Goal: Transaction & Acquisition: Purchase product/service

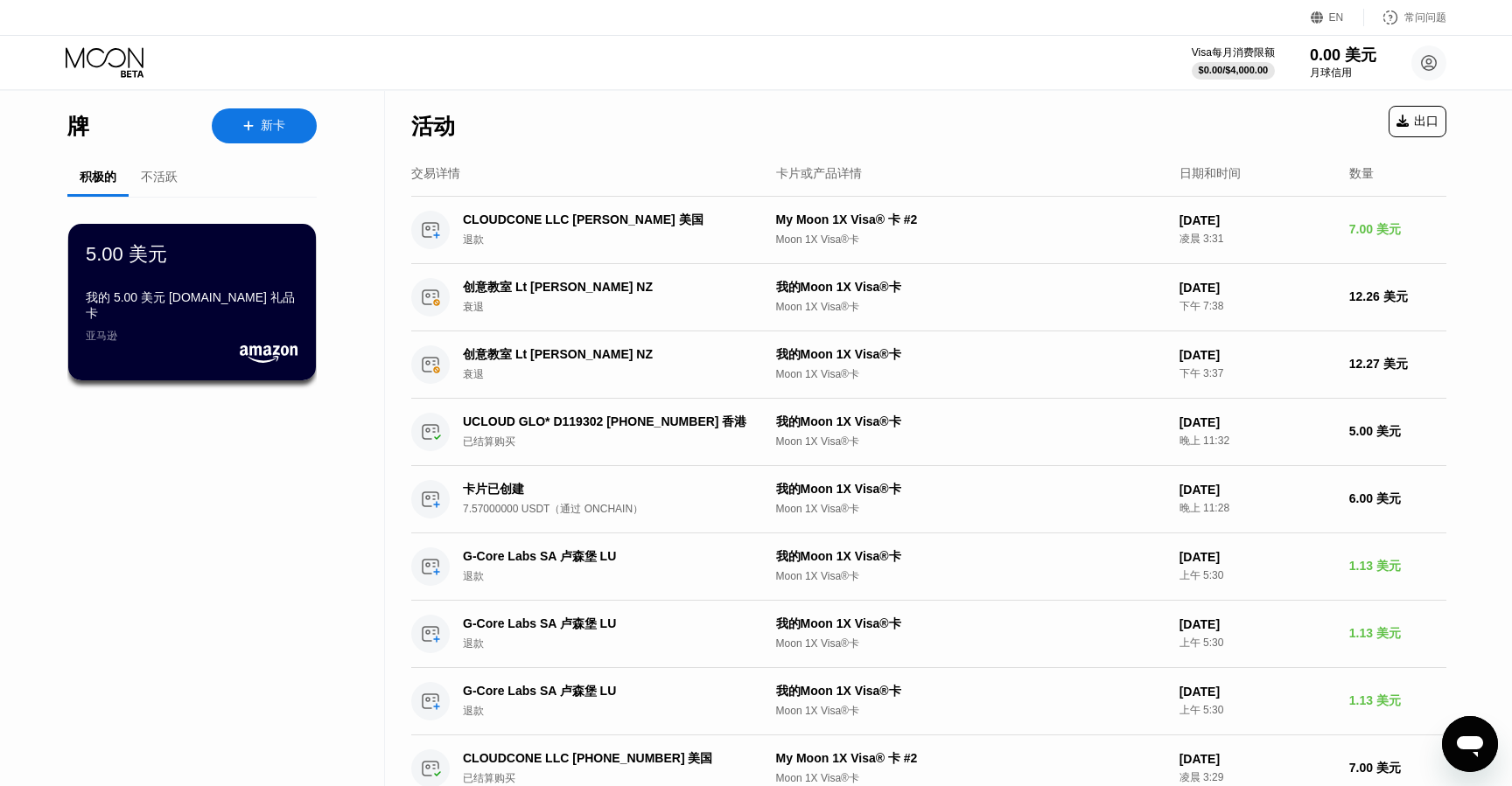
click at [651, 141] on div "活动 出口" at bounding box center [929, 122] width 1035 height 61
click at [282, 124] on font "新卡" at bounding box center [273, 125] width 25 height 14
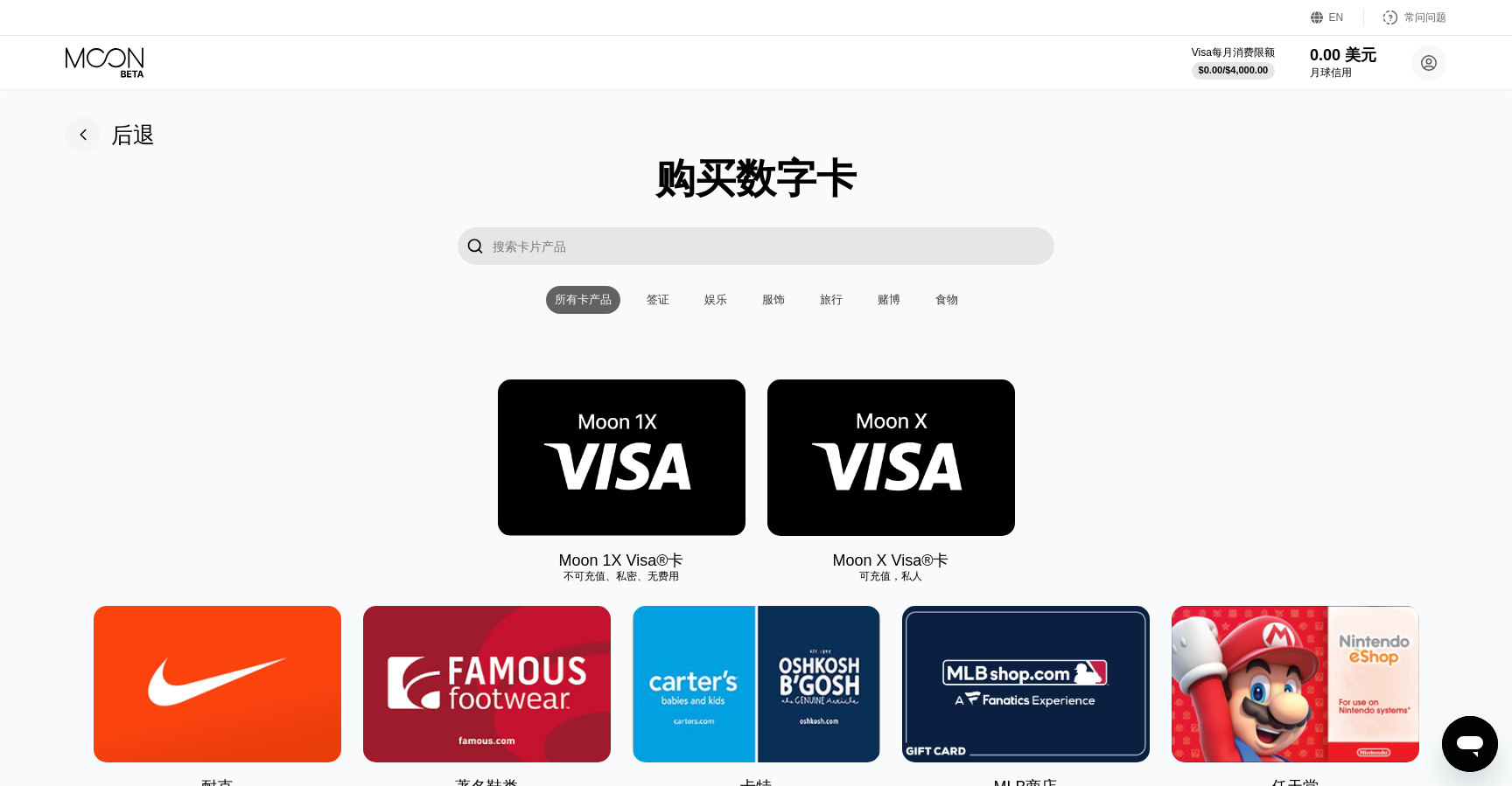
click at [665, 426] on img at bounding box center [621, 458] width 247 height 157
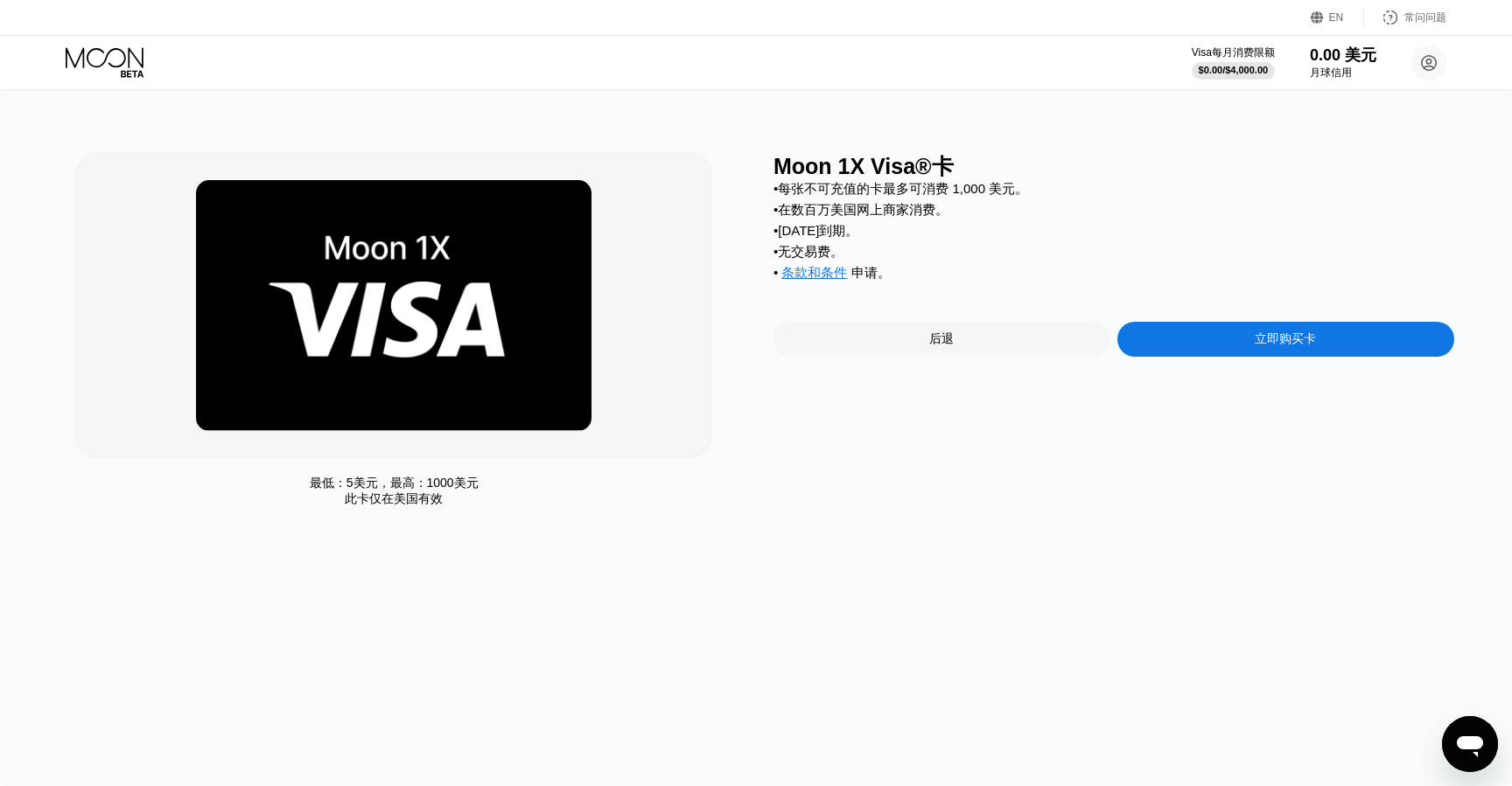
click at [1239, 341] on div "立即购买卡" at bounding box center [1285, 340] width 336 height 35
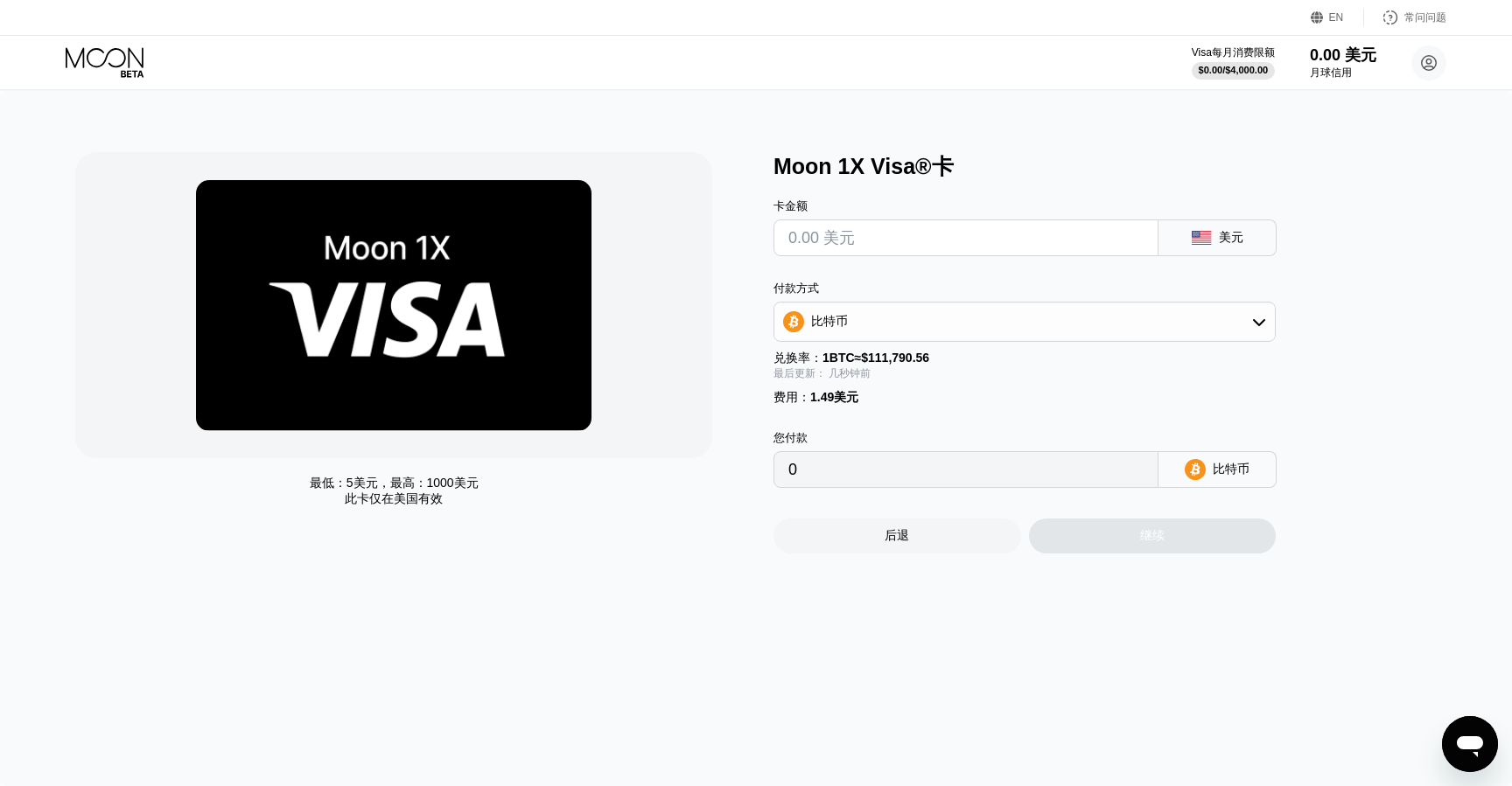
click at [913, 244] on input "text" at bounding box center [966, 238] width 355 height 35
type input "$7"
type input "0.00007595"
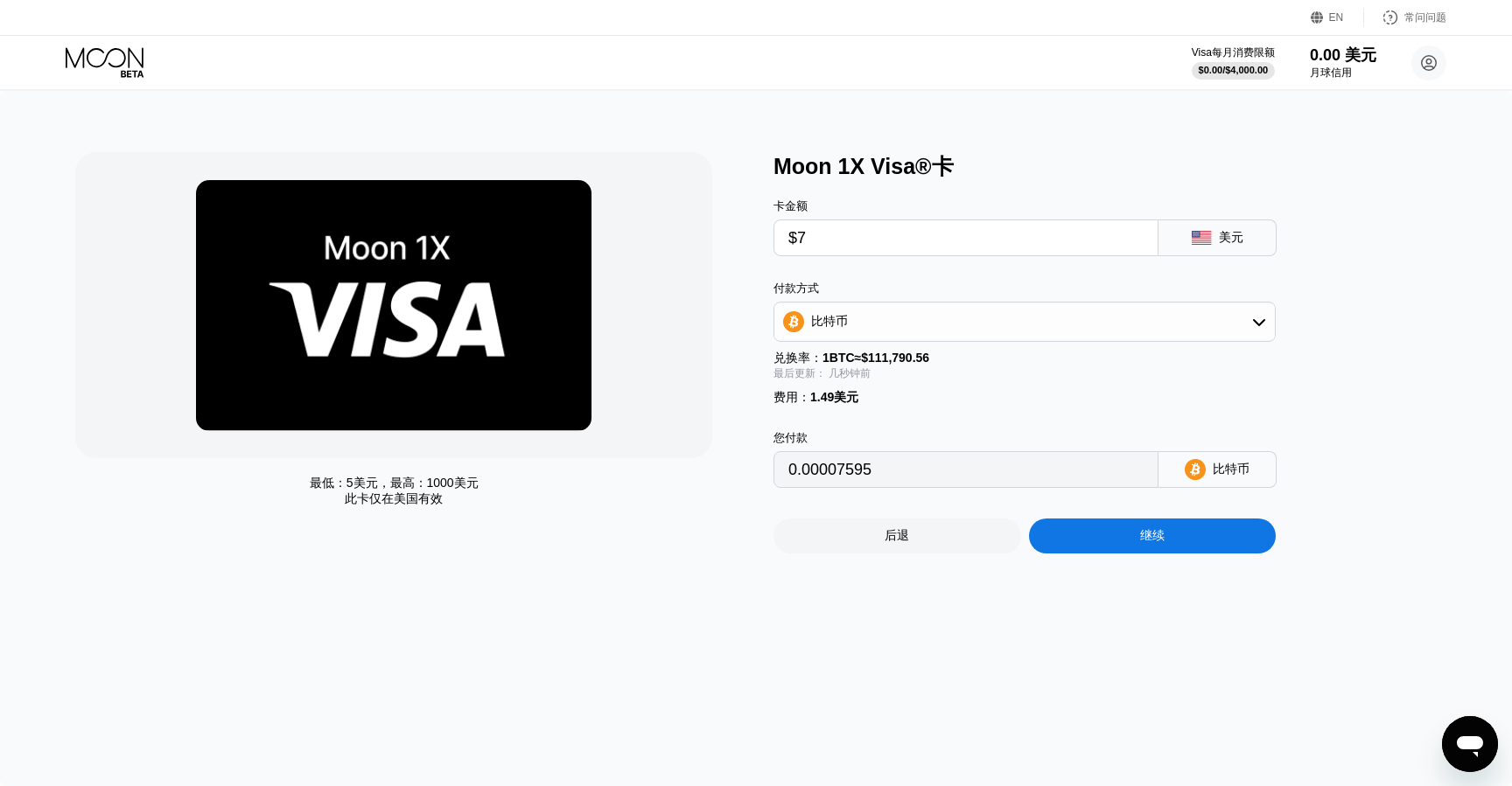
type input "$7"
click at [922, 344] on div "付款方式 比特币 兑换率： 1 BTC ≈ $111,790.56 最后更新： 几秒钟前 费用 ： 1.49美元" at bounding box center [1025, 342] width 503 height 125
click at [921, 335] on div "比特币" at bounding box center [1025, 322] width 501 height 35
click at [880, 407] on font "TRON 上的 USDT" at bounding box center [866, 407] width 100 height 14
type input "8.58"
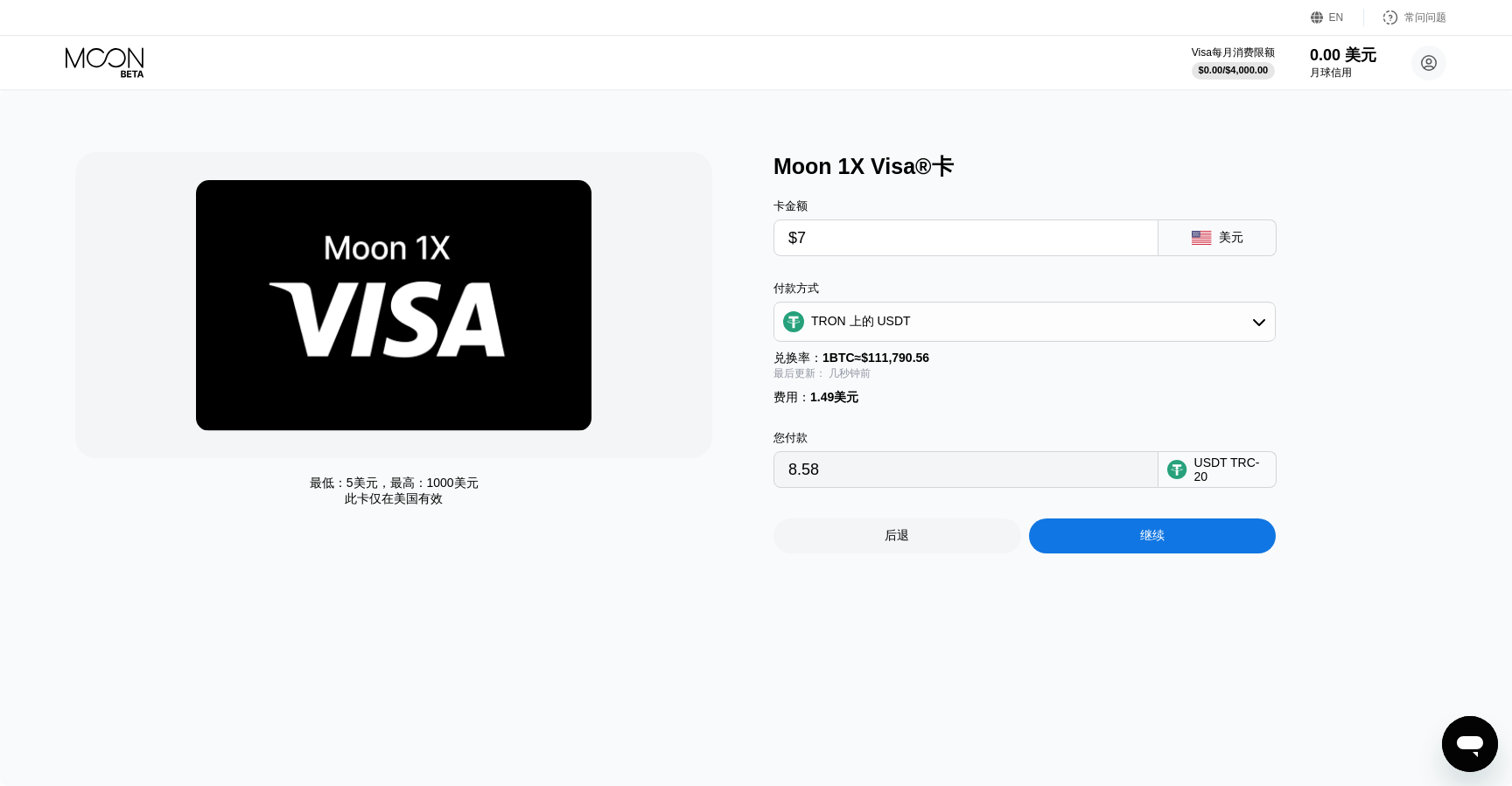
click at [735, 330] on div "最低： 5美元 ，最高： 1000美元 此卡仅在 美国有效" at bounding box center [415, 352] width 680 height 401
click at [845, 324] on font "TRON 上的 USDT" at bounding box center [861, 321] width 100 height 14
click at [742, 316] on div "最低： 5美元 ，最高： 1000美元 此卡仅在 美国有效" at bounding box center [415, 352] width 680 height 401
click at [743, 316] on div "最低： 5美元 ，最高： 1000美元 此卡仅在 美国有效" at bounding box center [415, 352] width 680 height 401
click at [885, 406] on font "TRON 上的 USDT" at bounding box center [866, 407] width 100 height 14
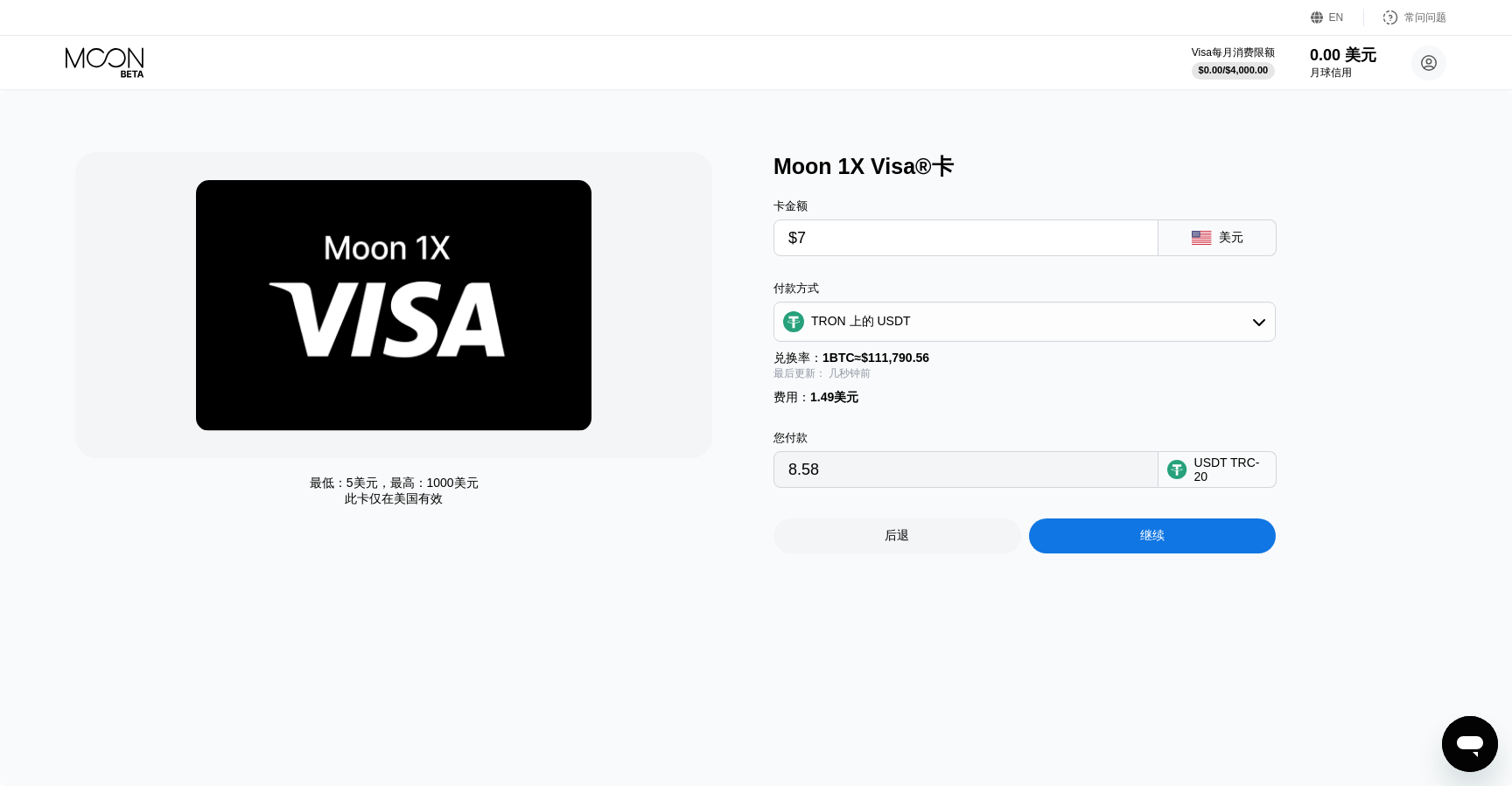
click at [746, 346] on div "最低： 5美元 ，最高： 1000美元 此卡仅在 美国有效" at bounding box center [415, 352] width 680 height 401
click at [1127, 544] on div "继续" at bounding box center [1153, 537] width 247 height 35
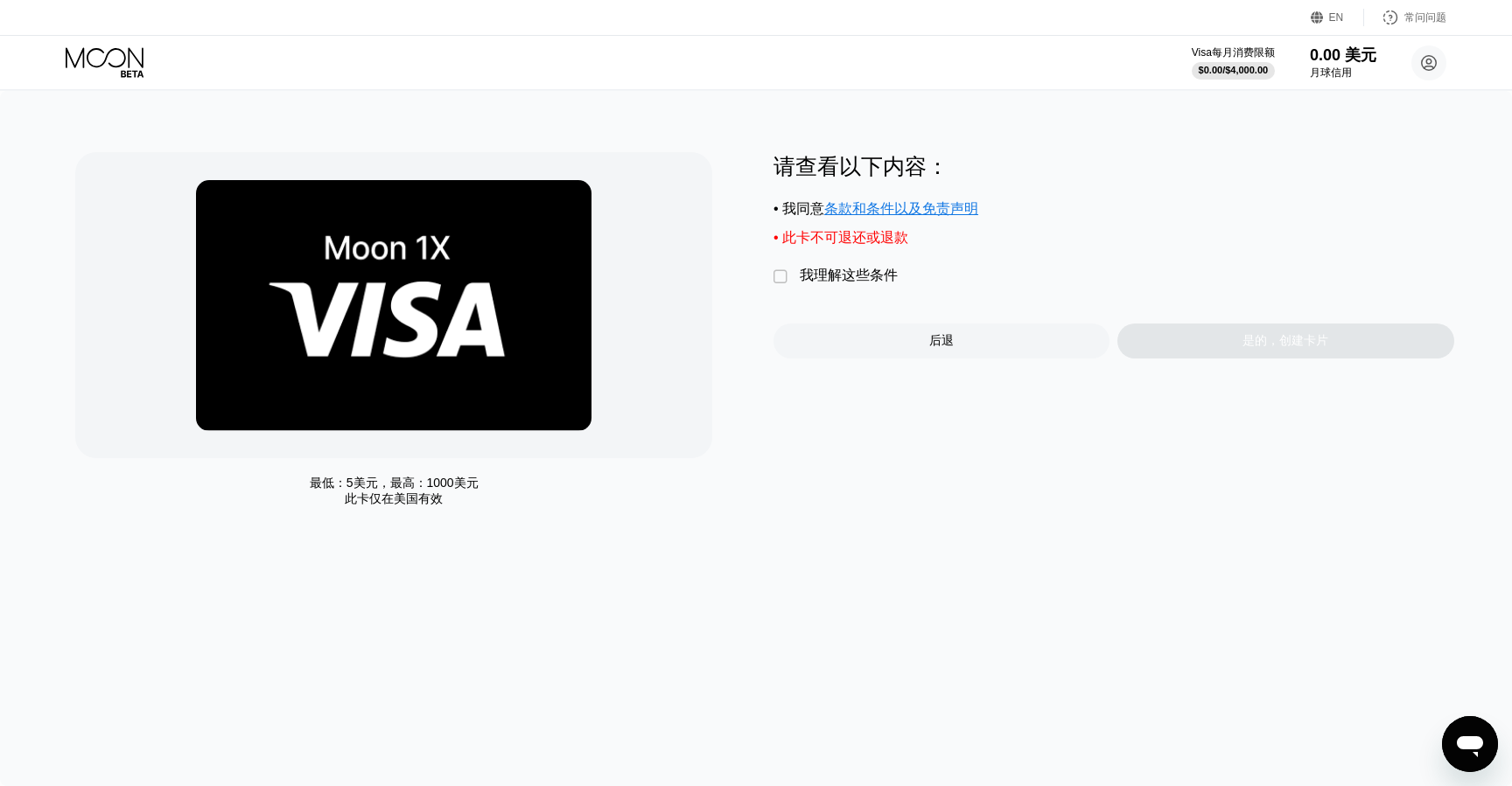
click at [785, 282] on font "" at bounding box center [781, 278] width 14 height 18
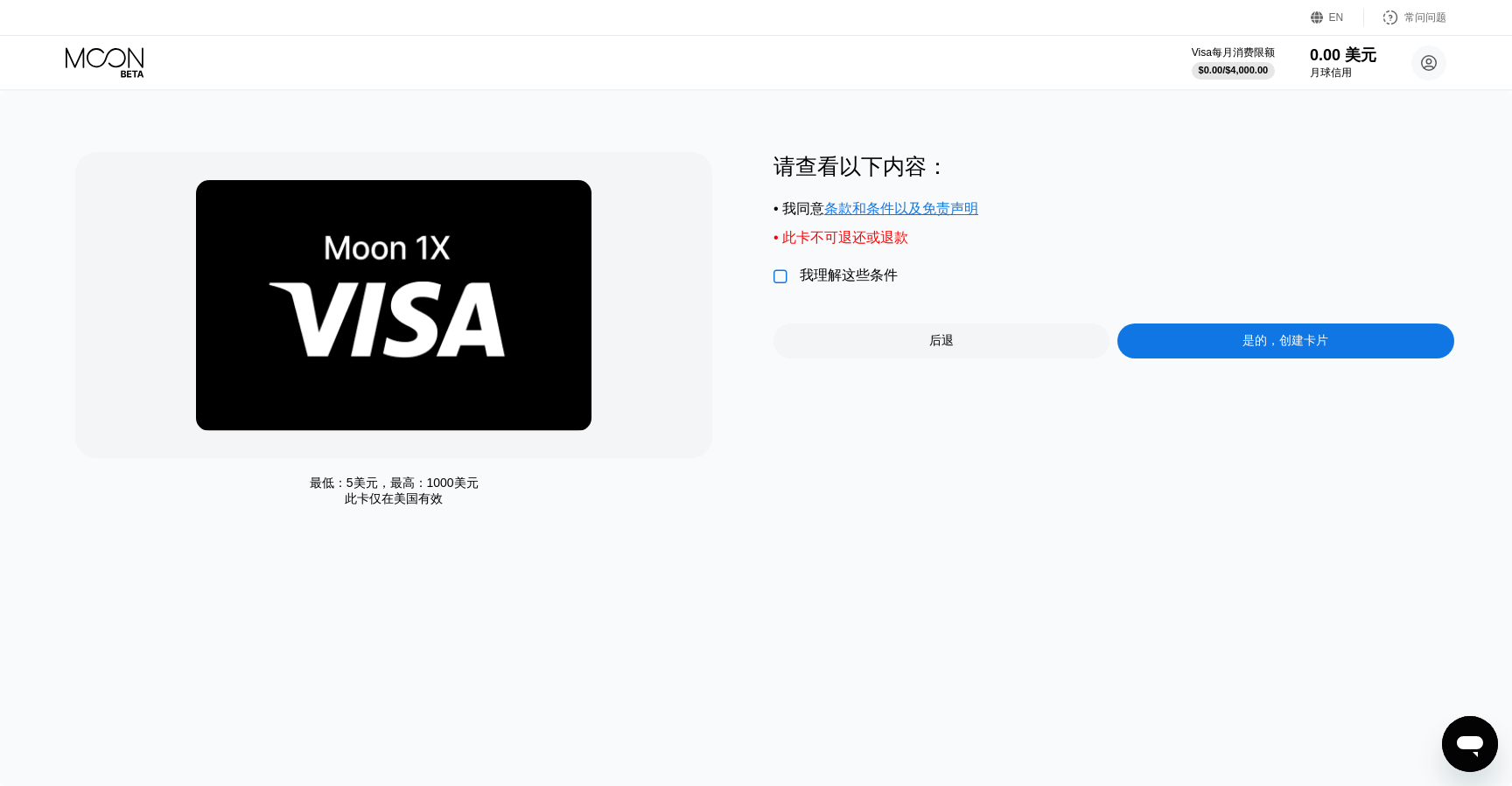
click at [776, 275] on font "" at bounding box center [781, 278] width 14 height 18
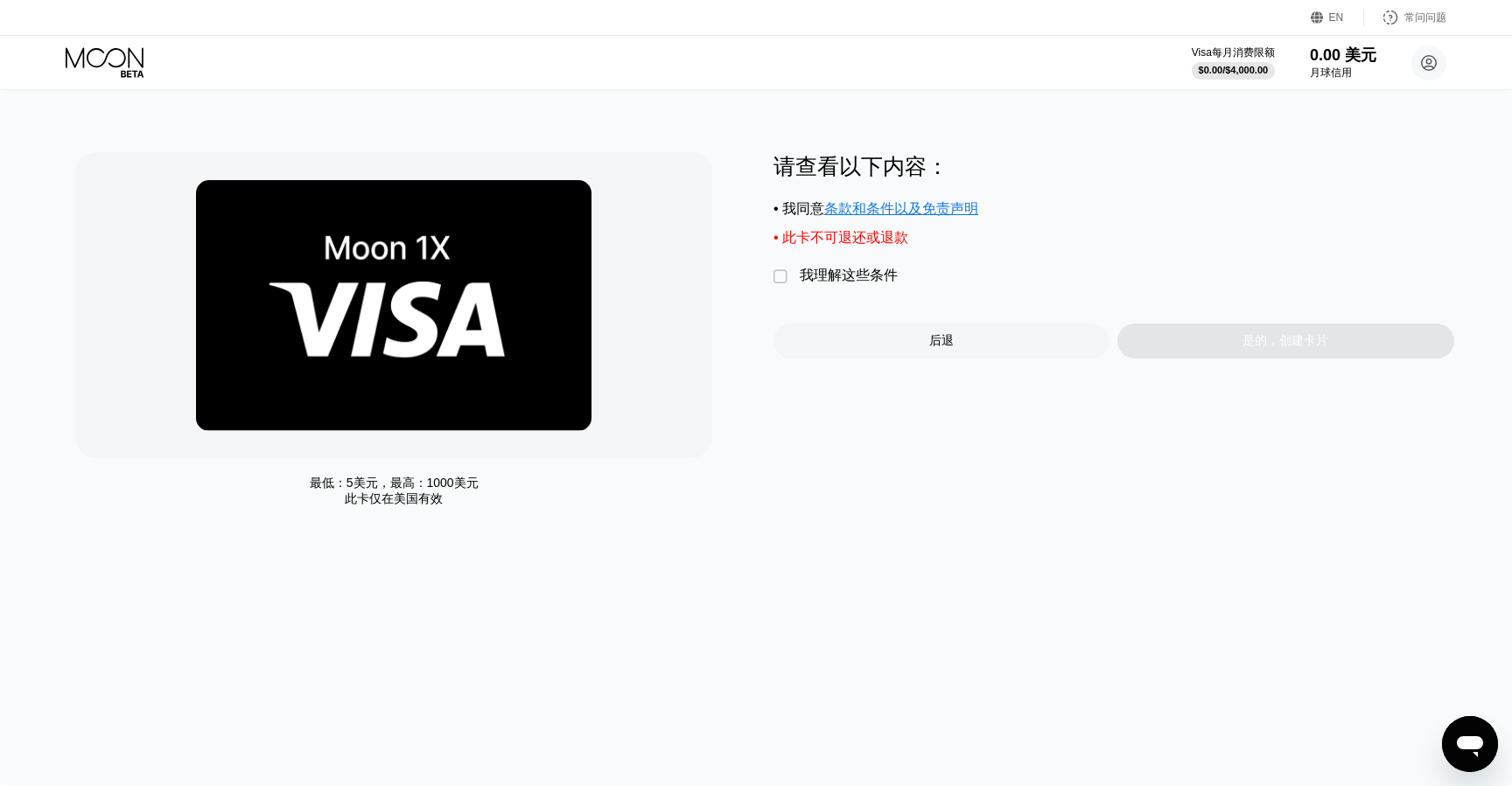
click at [783, 281] on font "" at bounding box center [781, 278] width 14 height 18
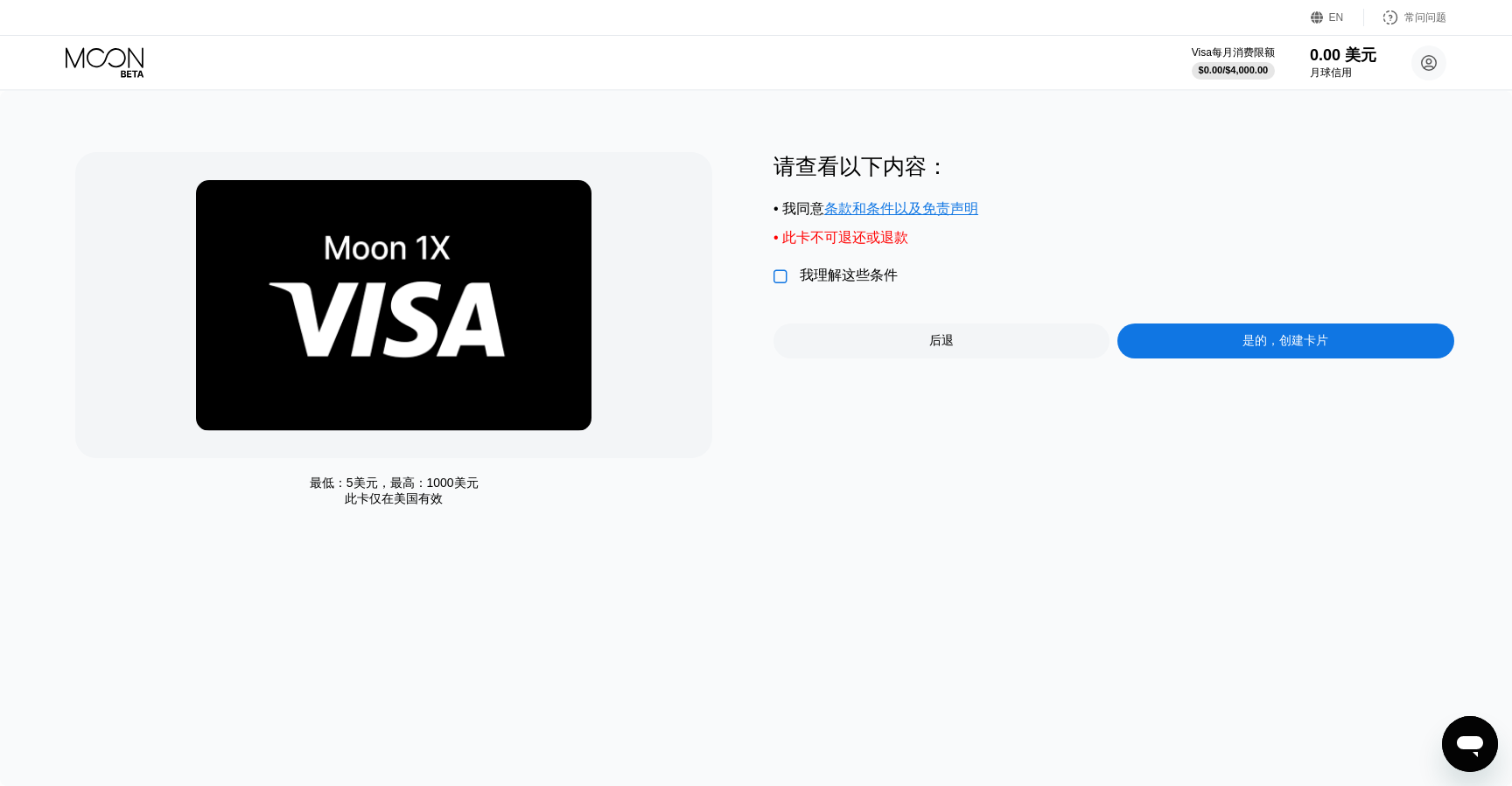
click at [1242, 347] on div "是的，创建卡片" at bounding box center [1285, 341] width 336 height 35
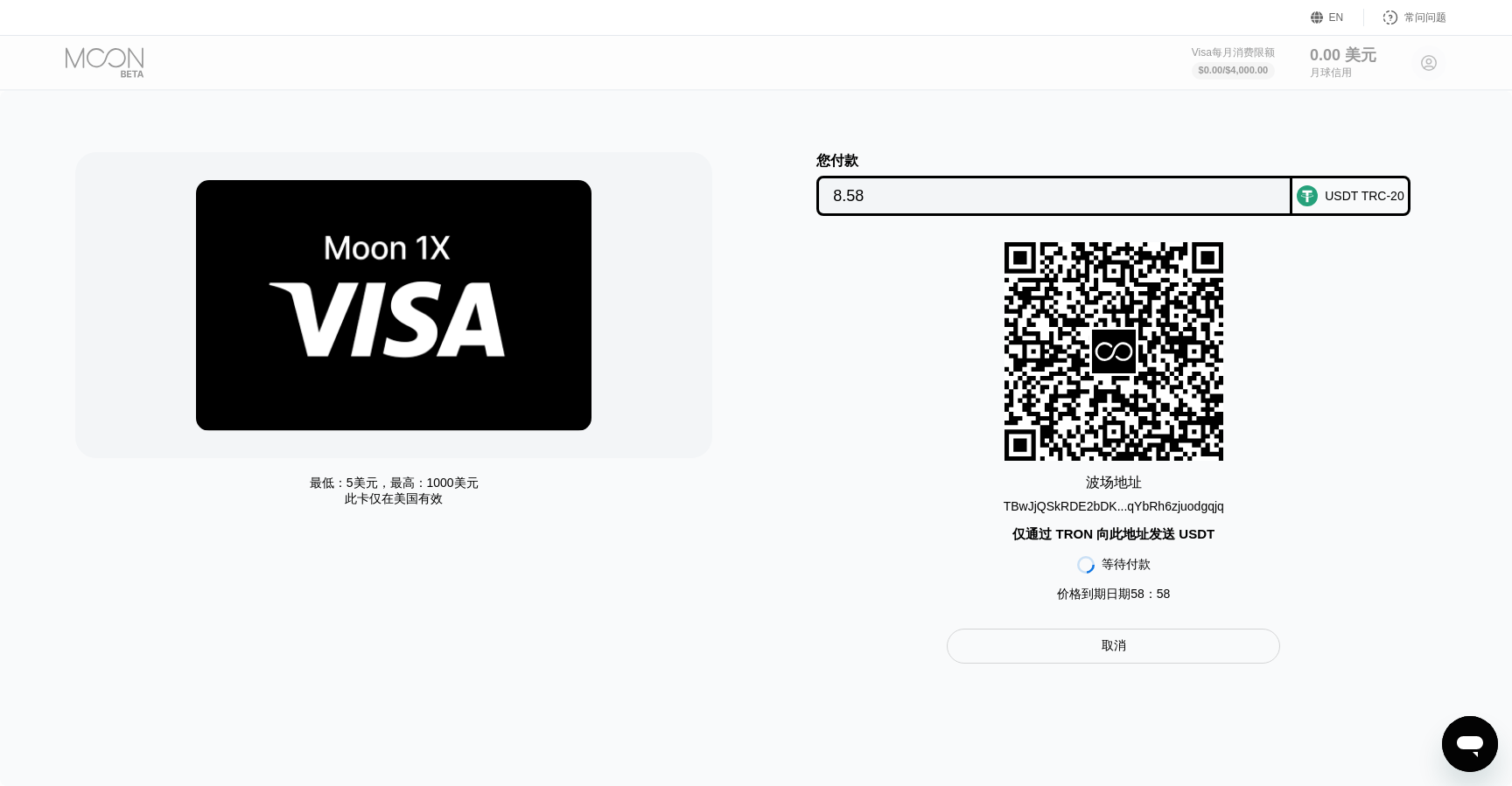
click at [1168, 511] on font "TBwJjQSkRDE2bDK...qYbRh6zjuodgqjq" at bounding box center [1113, 506] width 221 height 14
click at [866, 358] on div "波场 地址 TBwJjQSkRDE2bDK...qYbRh6zjuodgqjq 仅通过 TRON 向此地址发送 USDT 等待付款 价格到期日期 58：58 …" at bounding box center [1113, 427] width 680 height 369
click at [870, 336] on div "波场 地址 TBwJjQSkRDE2bDK...qYbRh6zjuodgqjq 仅通过 TRON 向此地址发送 USDT 等待付款 价格到期日期 58：58 …" at bounding box center [1113, 427] width 680 height 369
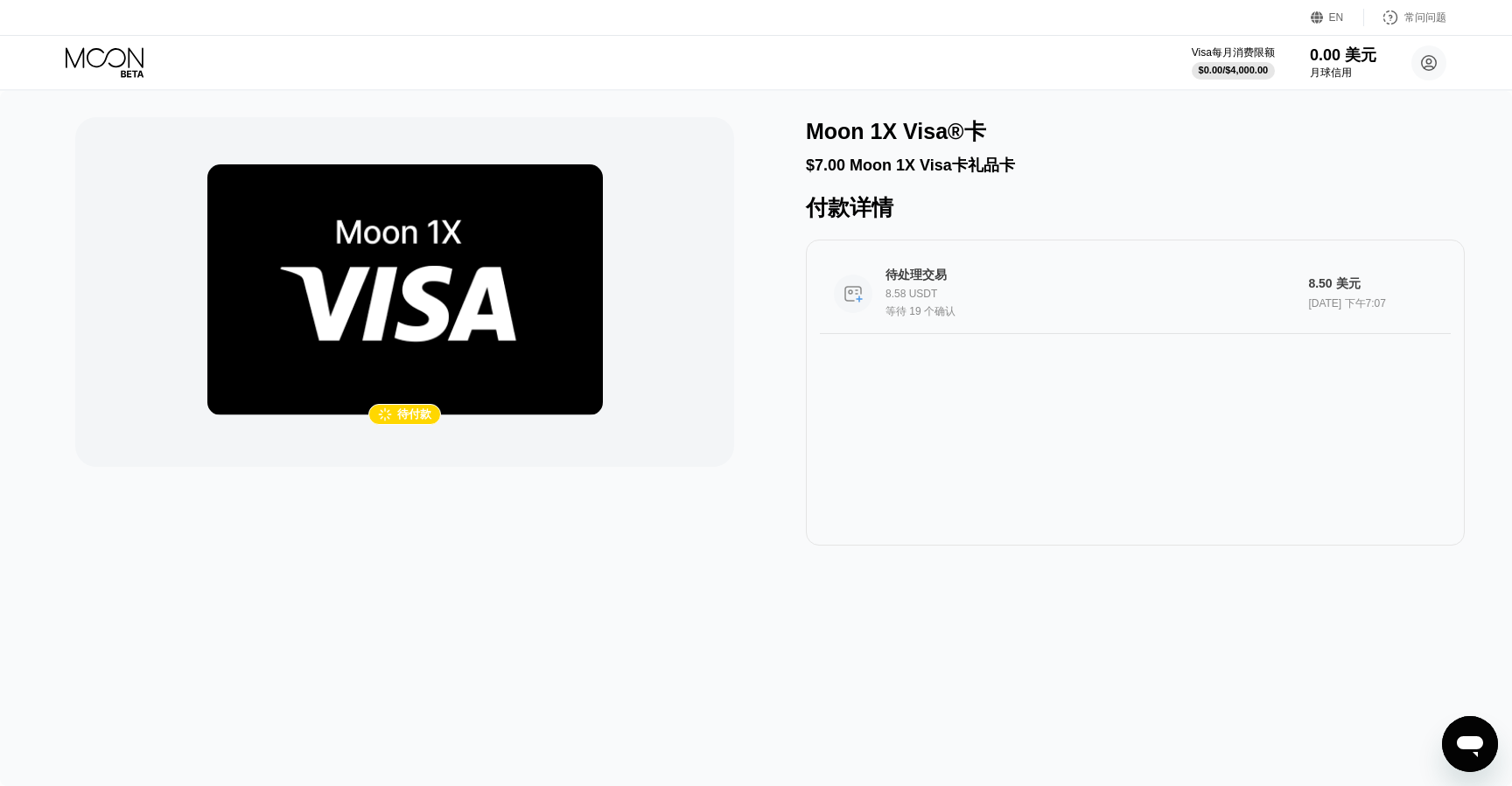
click at [908, 278] on font "待处理交易" at bounding box center [916, 275] width 61 height 14
click at [895, 279] on font "待处理交易" at bounding box center [916, 275] width 61 height 14
click at [773, 182] on div " 待付款 Moon 1X Visa®卡 $7.00 Moon 1X Visa卡礼品卡 付款详情 待处理交易 8.58 USDT 等待 19 个确认 8.50…" at bounding box center [756, 331] width 1361 height 429
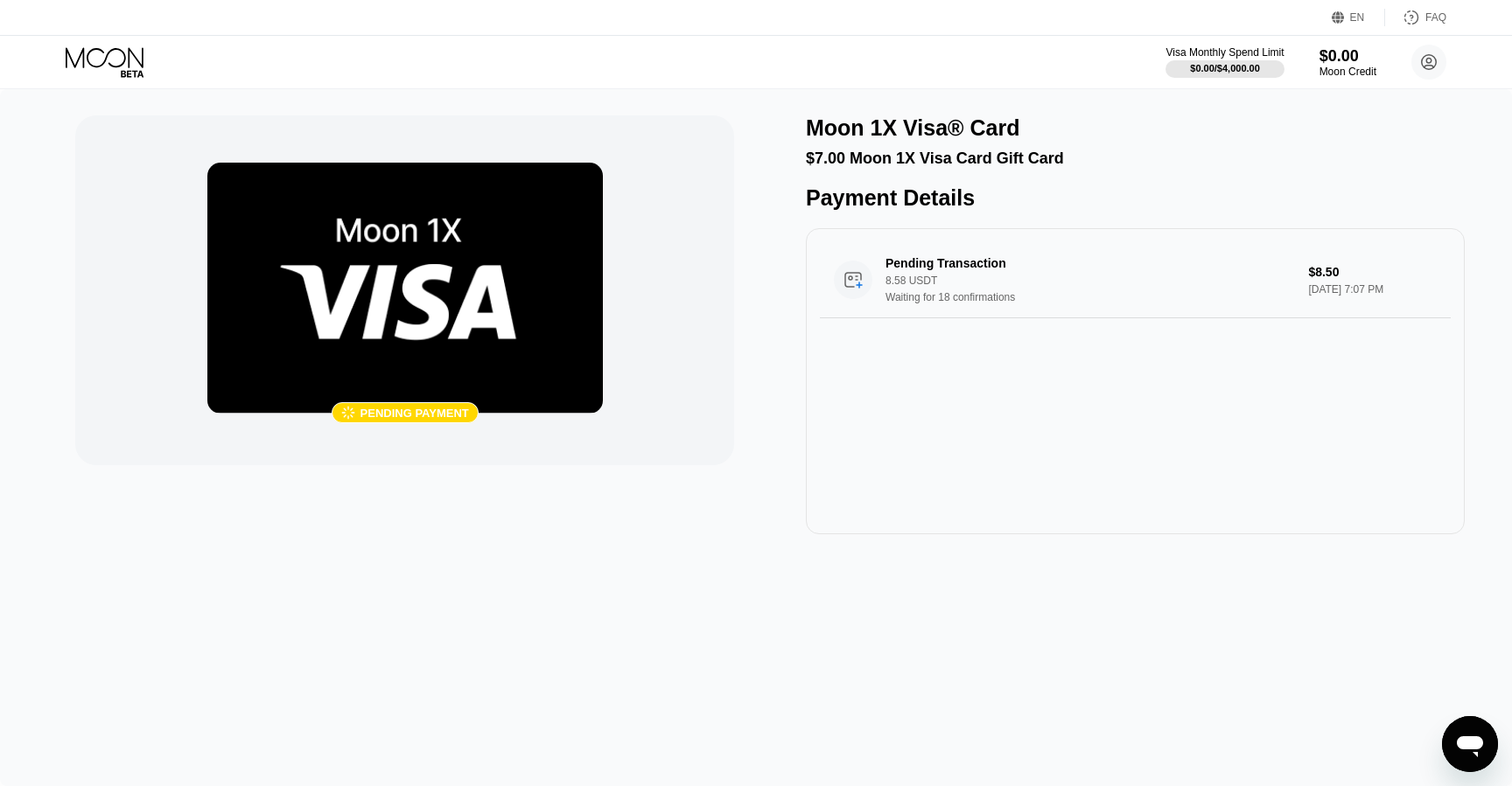
click at [763, 206] on div " Pending payment Moon 1X Visa® Card $7.00 Moon 1X Visa Card Gift Card Payment …" at bounding box center [756, 325] width 1361 height 419
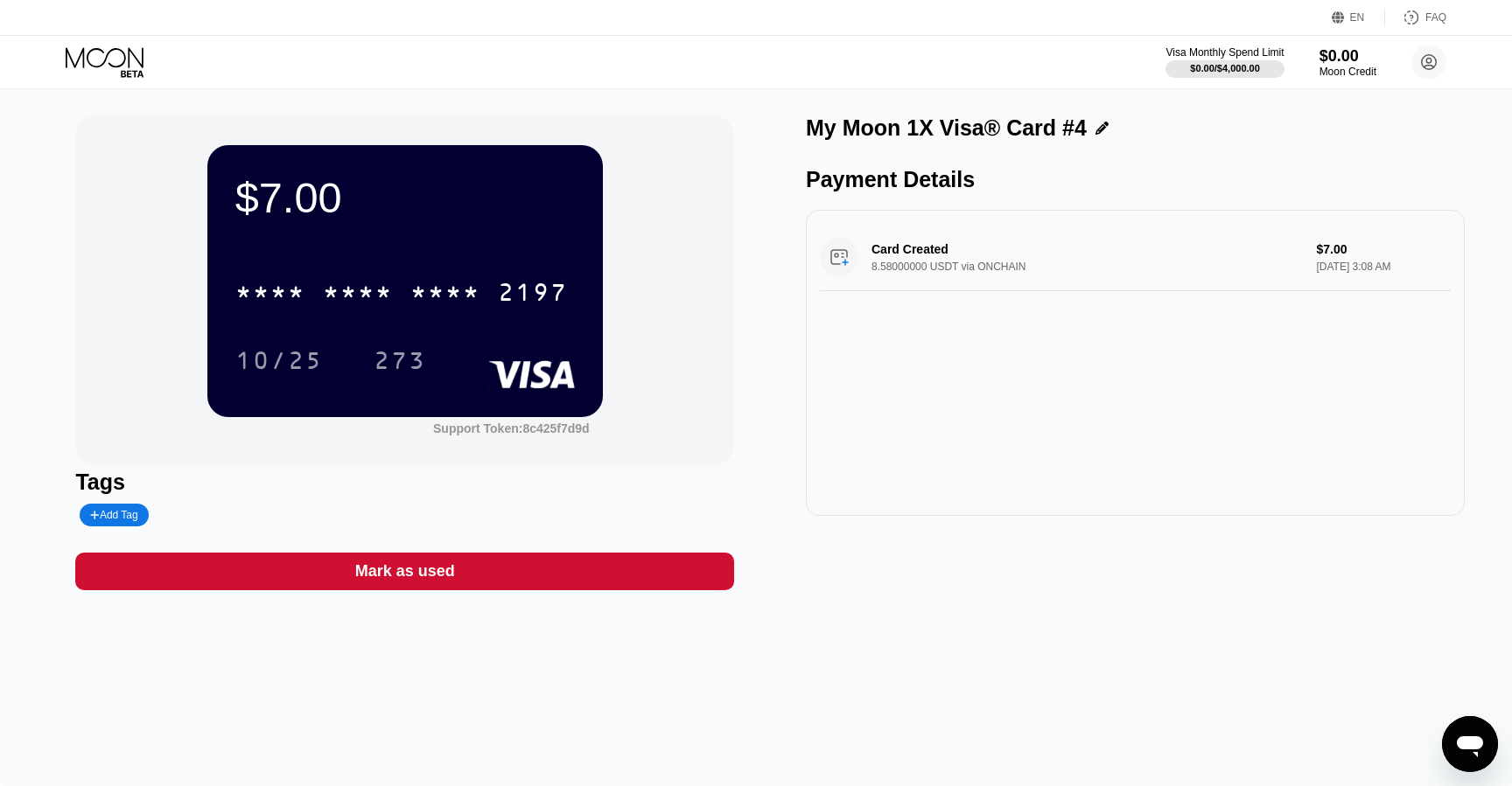
click at [524, 263] on div "* * * * * * * * * * * * 2197" at bounding box center [405, 287] width 340 height 60
click at [1348, 15] on div "EN" at bounding box center [1341, 18] width 18 height 18
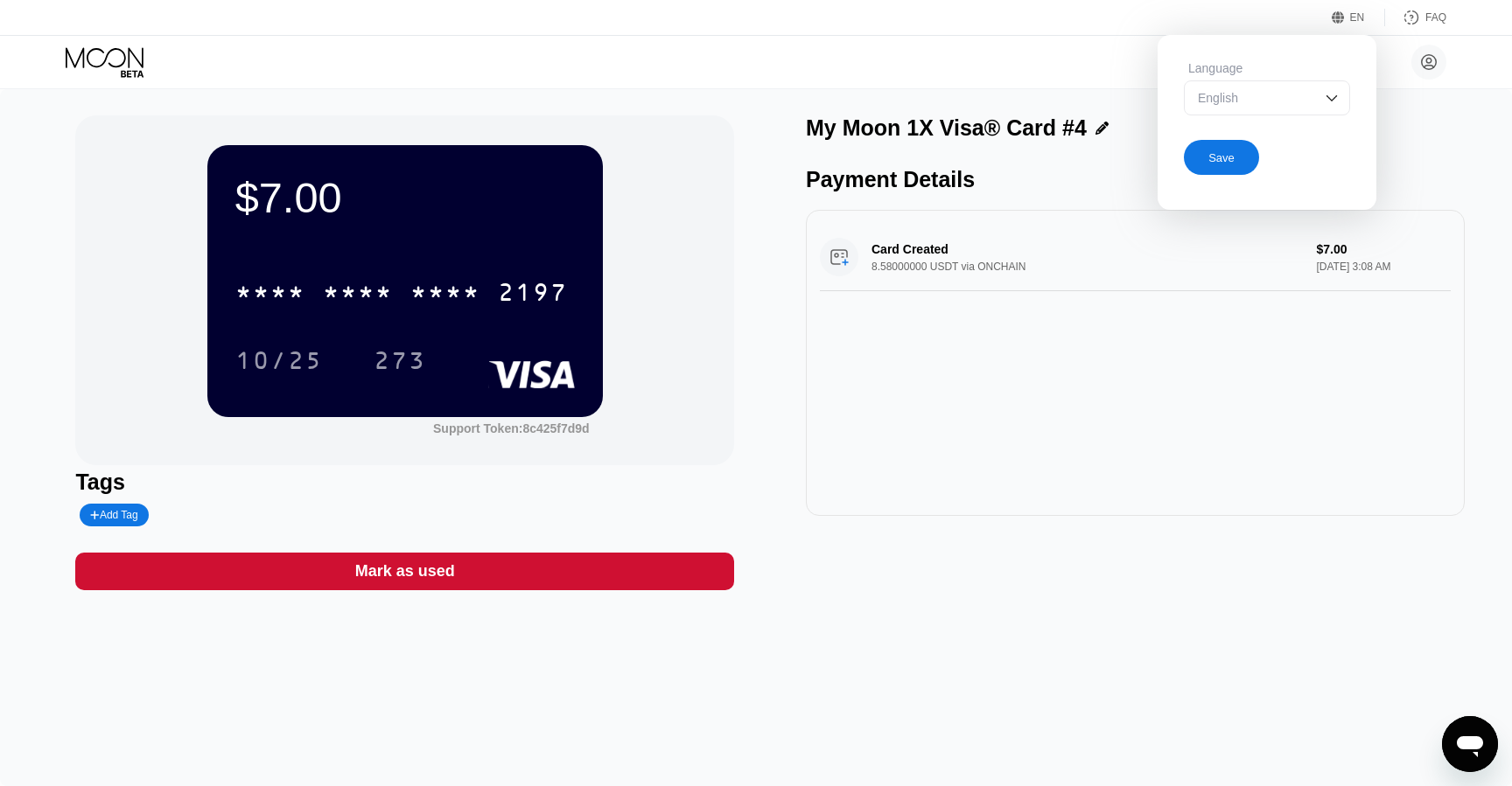
click at [1237, 102] on div "English" at bounding box center [1254, 98] width 121 height 14
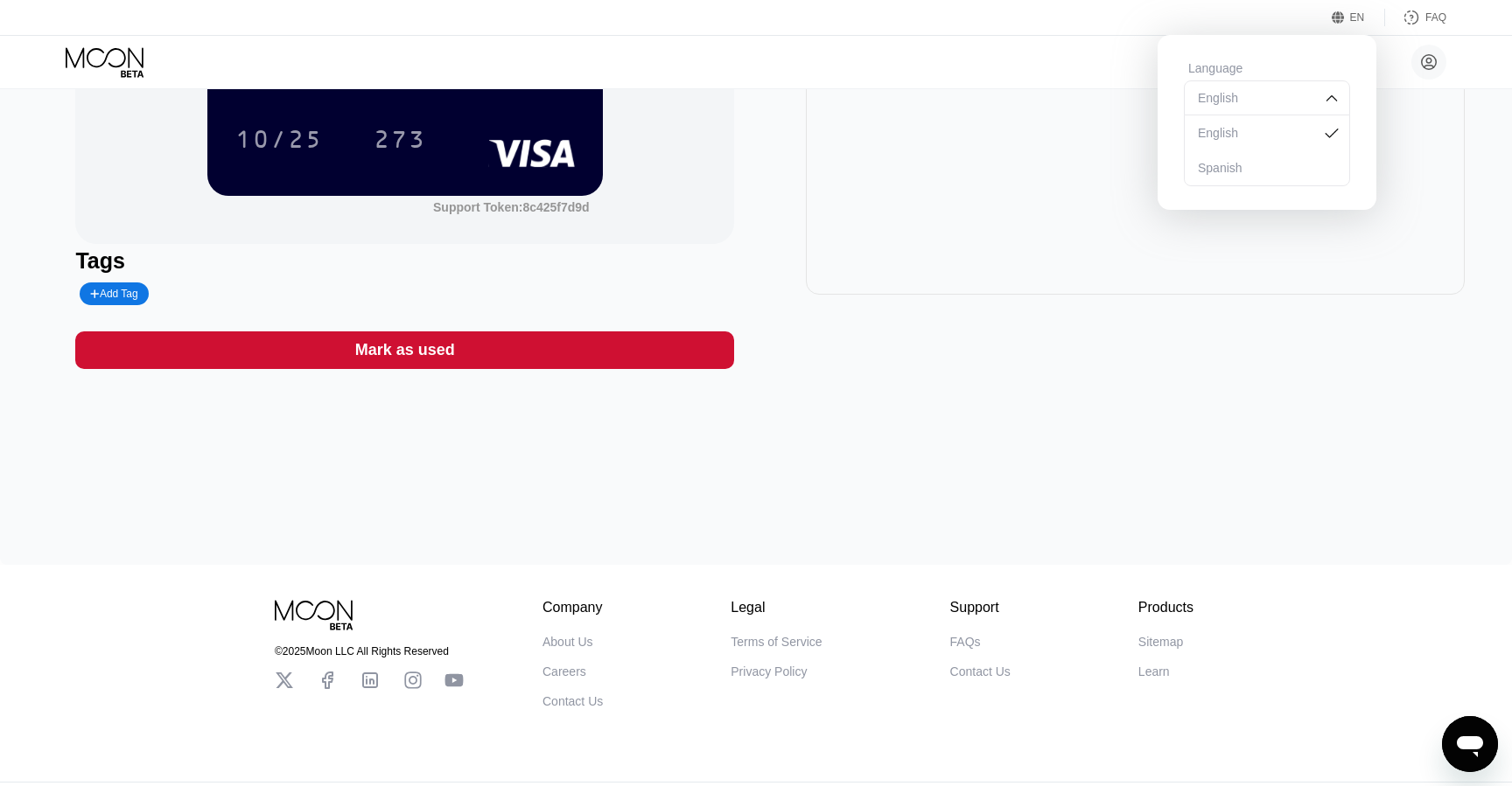
scroll to position [258, 0]
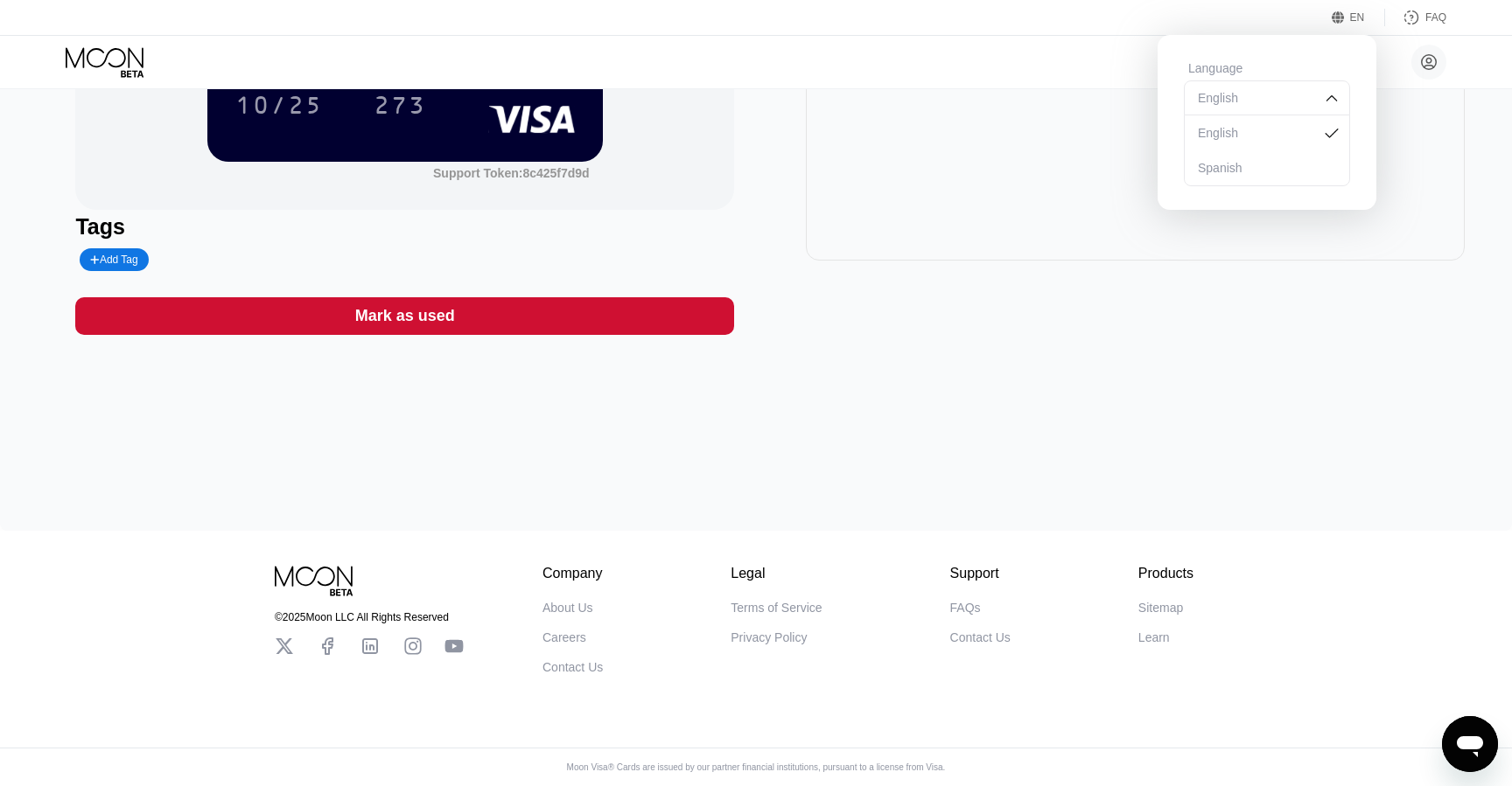
click at [745, 222] on div "$7.00 * * * * * * * * * * * * 2197 10/25 273 Support Token: 8c425f7d9d Tags Add…" at bounding box center [756, 97] width 1361 height 475
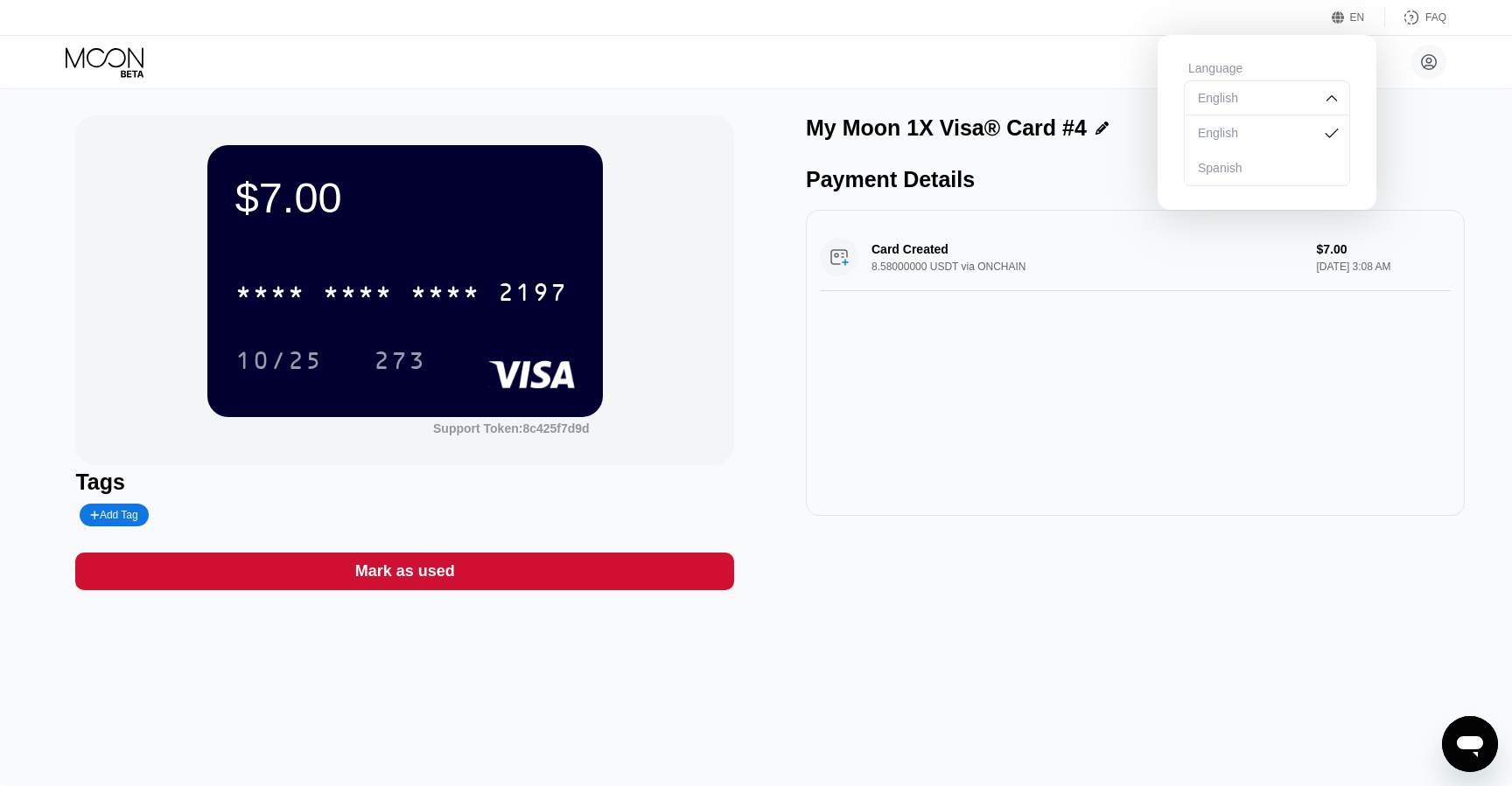
click at [151, 57] on div at bounding box center [120, 62] width 108 height 30
click at [81, 69] on icon at bounding box center [106, 62] width 81 height 30
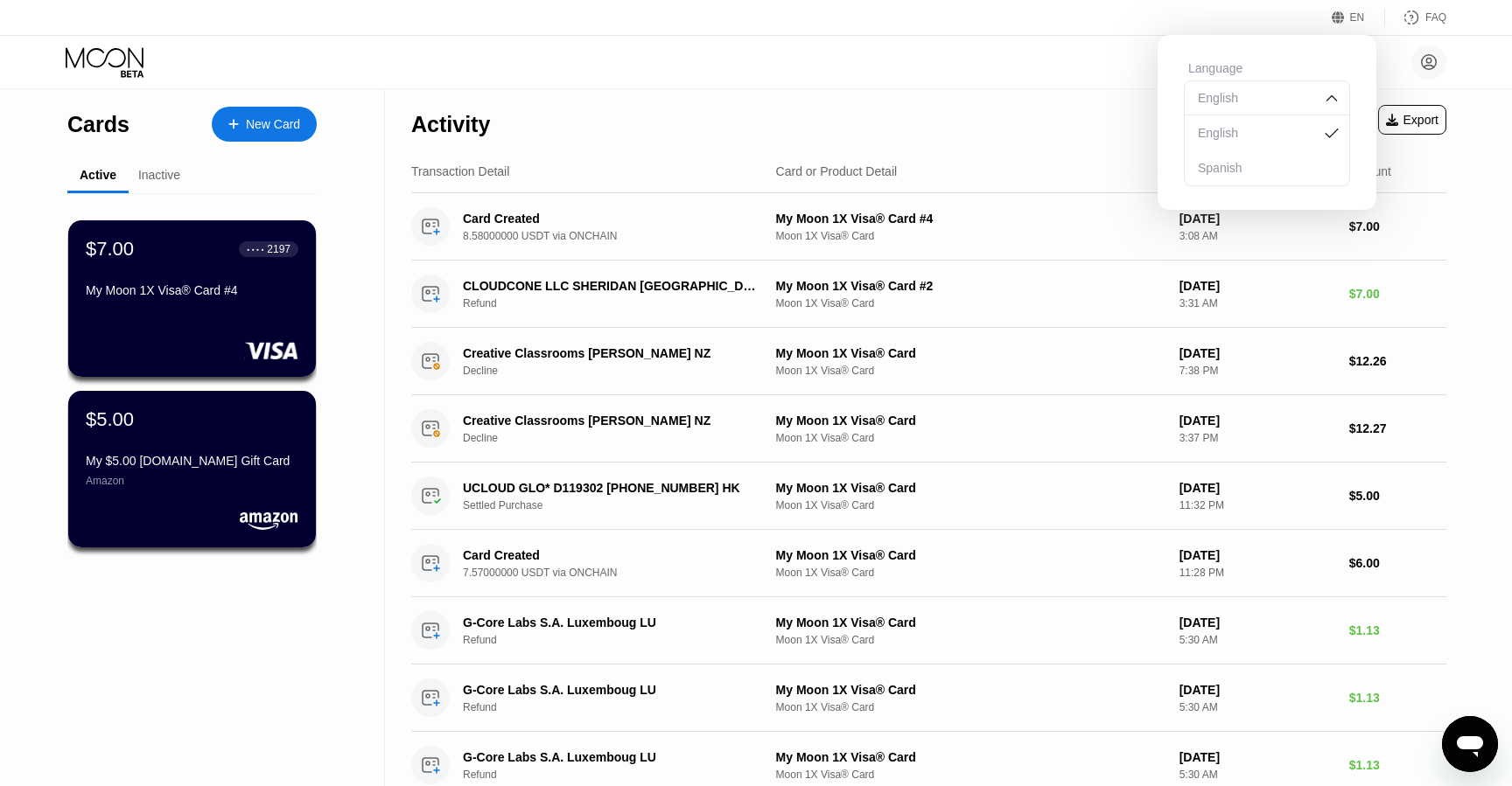
click at [888, 57] on div "huiumiad@mailsbay.com  Home Settings Support Careers About Us Log out Privacy …" at bounding box center [756, 62] width 1512 height 52
click at [1202, 85] on div "English" at bounding box center [1267, 98] width 166 height 35
click at [1113, 30] on div "EN Language English Save FAQ" at bounding box center [756, 18] width 1512 height 36
click at [1333, 15] on icon at bounding box center [1338, 18] width 13 height 13
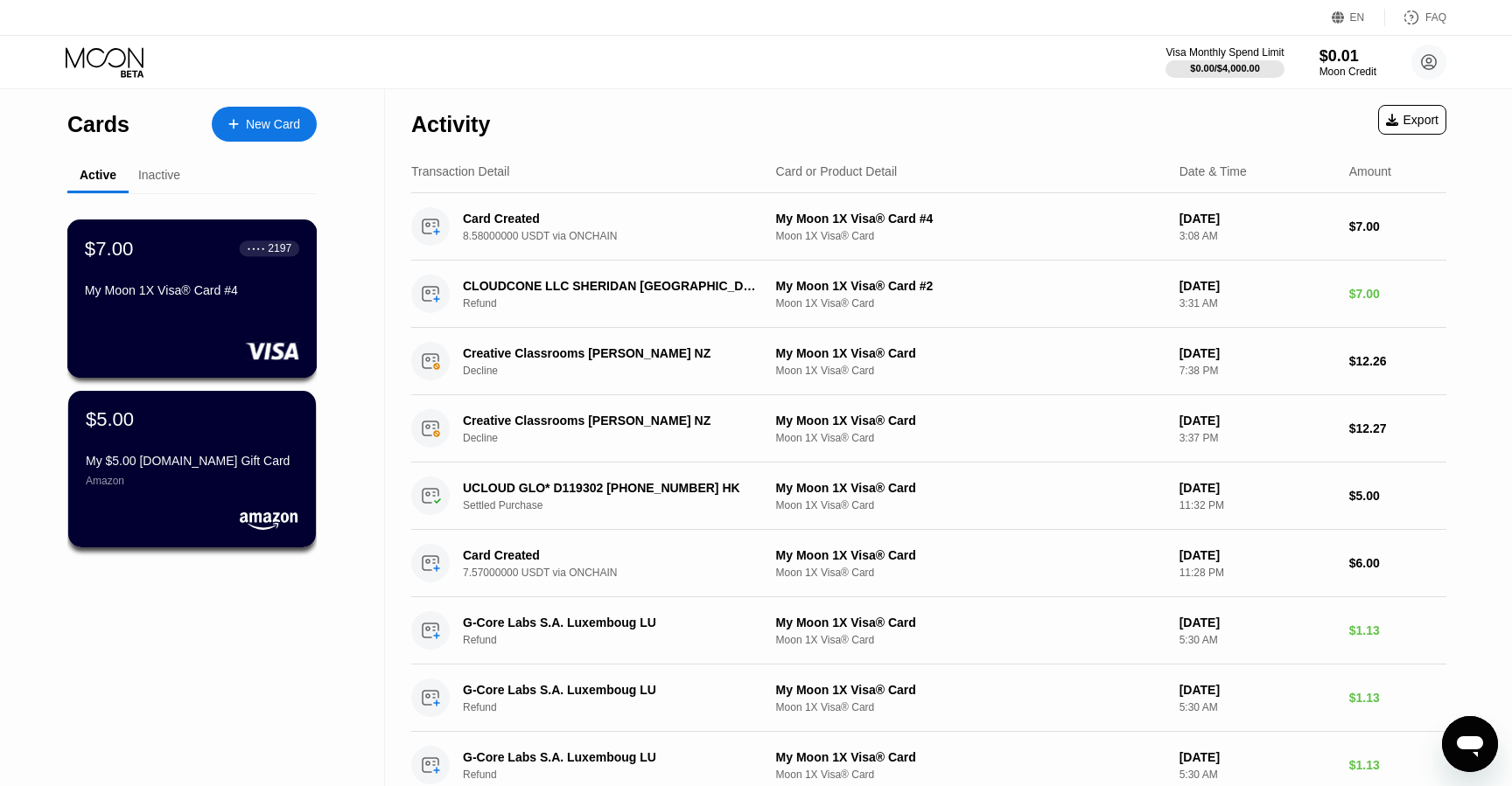
click at [187, 299] on div "My Moon 1X Visa® Card #4" at bounding box center [191, 293] width 214 height 21
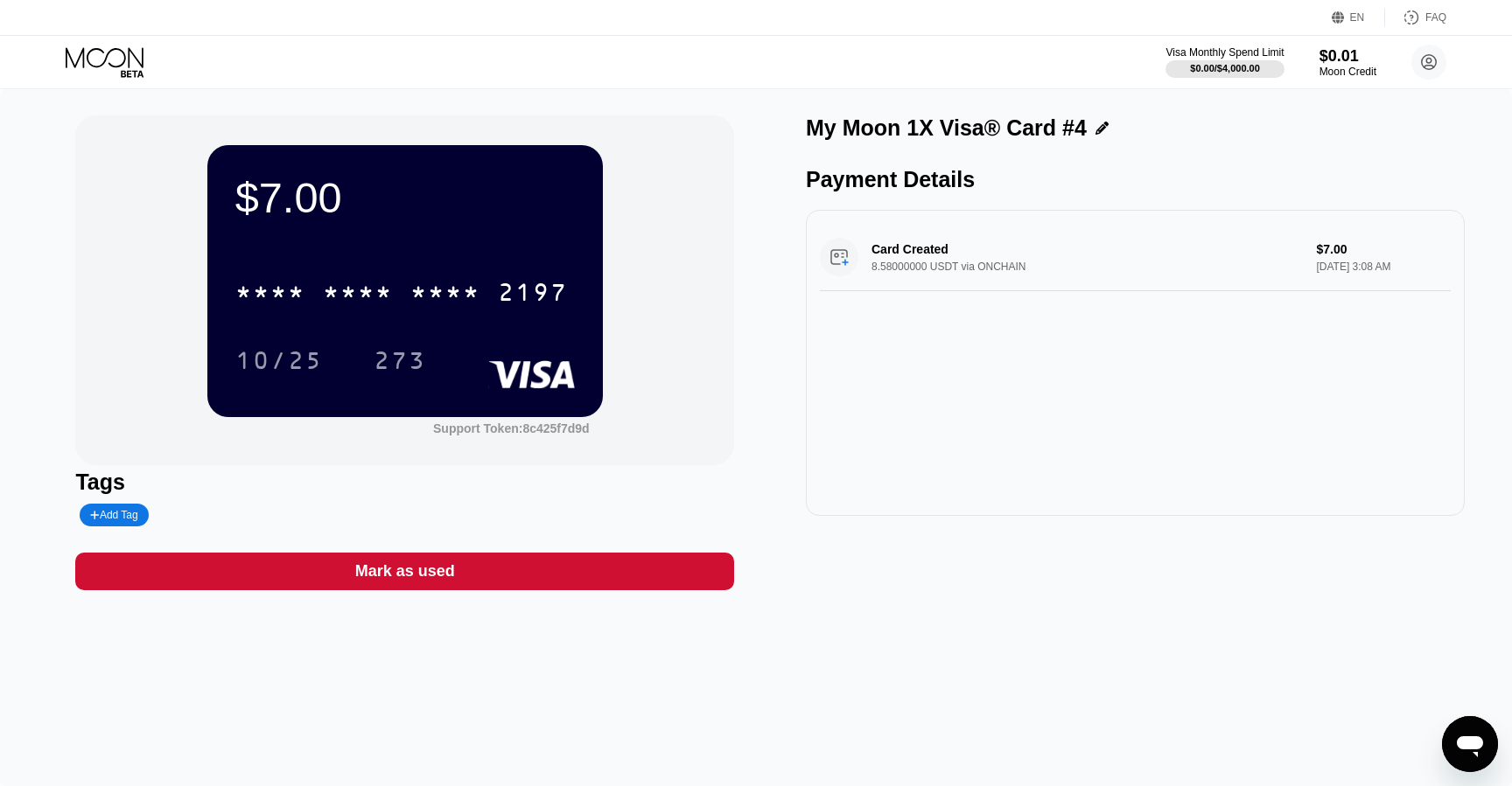
click at [844, 253] on div "Card Created 8.58000000 USDT via ONCHAIN $7.00 Aug 20, 2025 3:08 AM" at bounding box center [1135, 257] width 631 height 68
click at [416, 560] on div "Mark as used" at bounding box center [405, 571] width 659 height 37
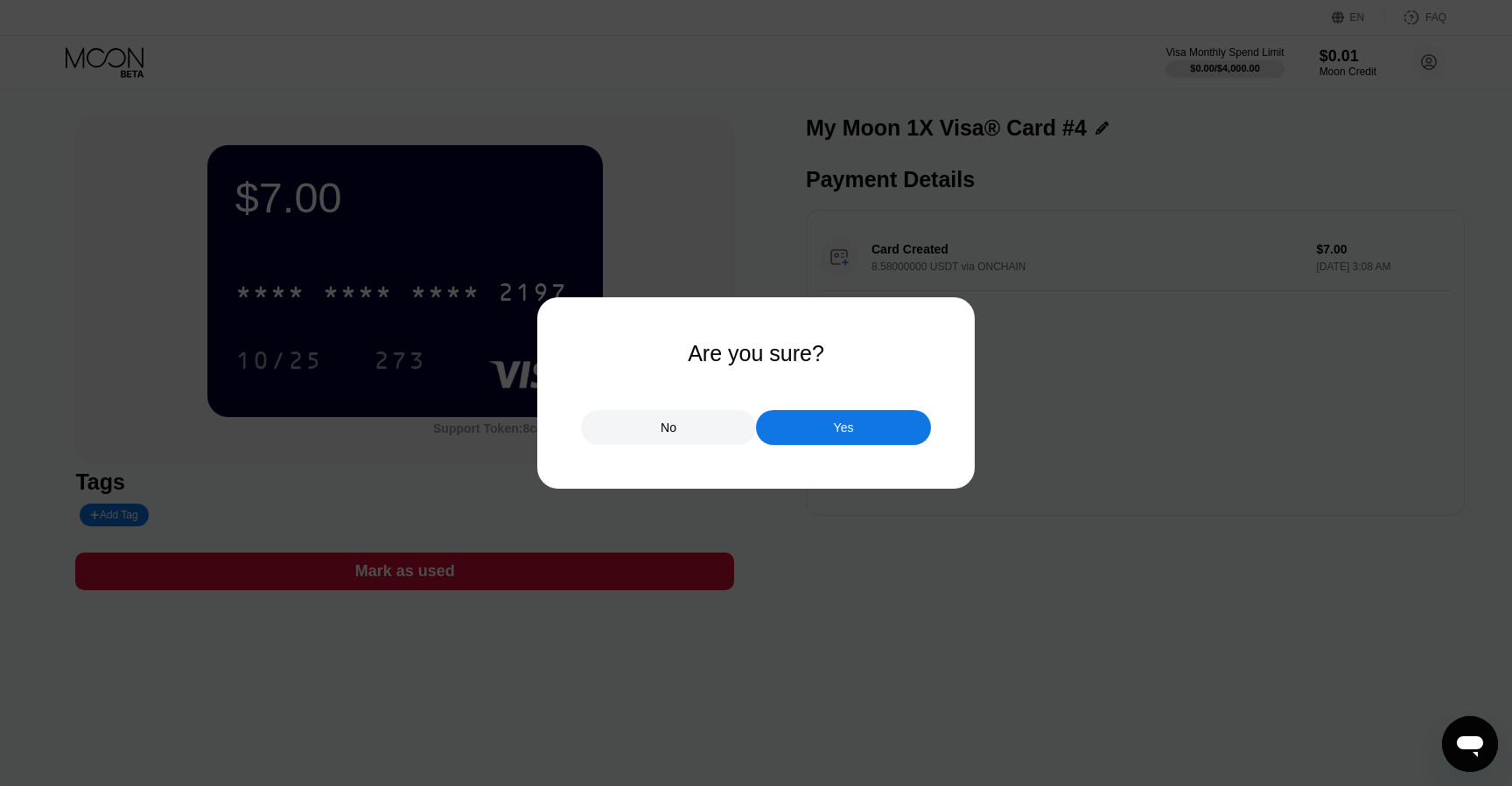
click at [678, 428] on div "No" at bounding box center [669, 428] width 175 height 35
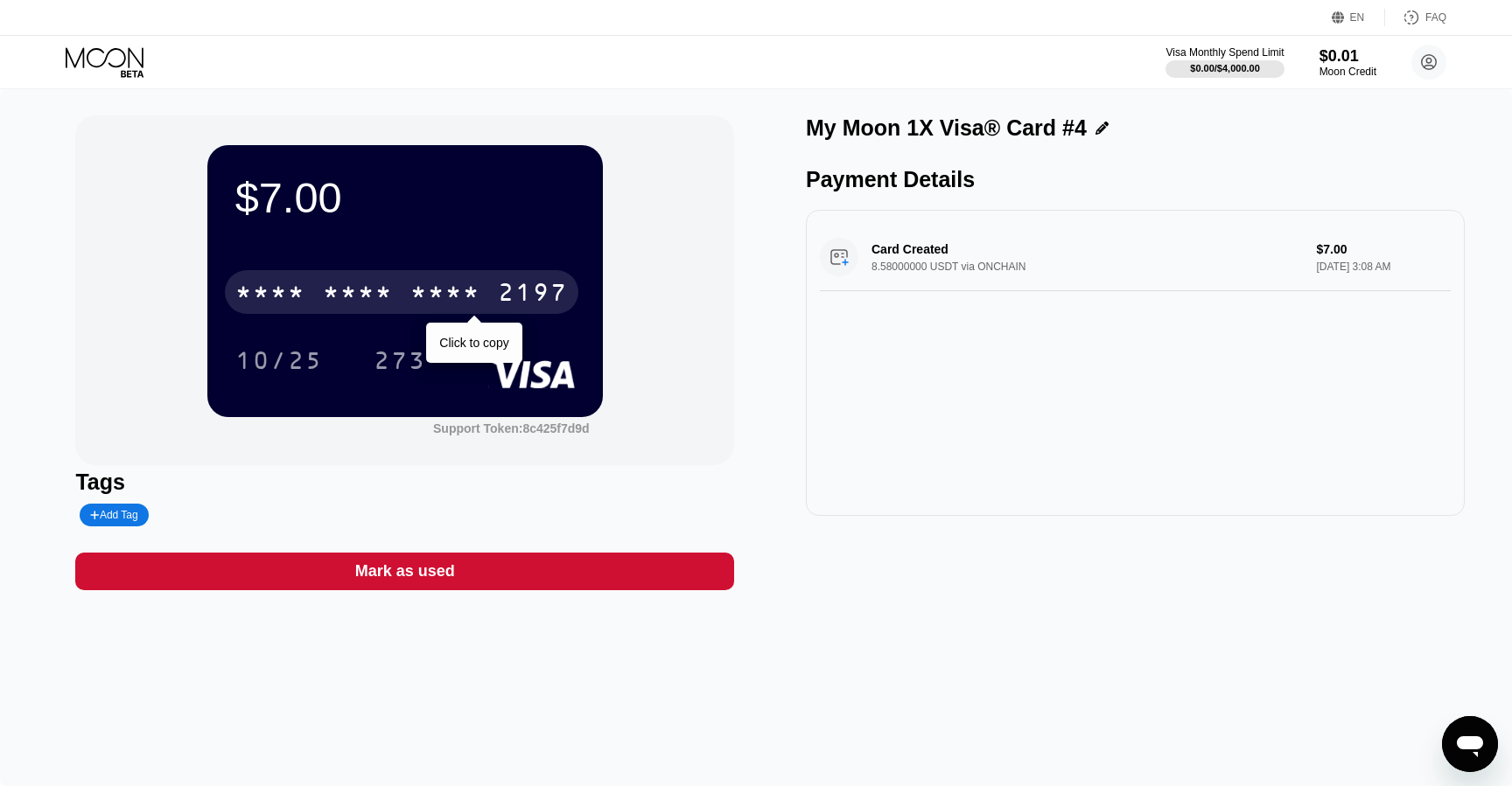
click at [463, 293] on div "* * * *" at bounding box center [445, 294] width 70 height 28
